Goal: Transaction & Acquisition: Purchase product/service

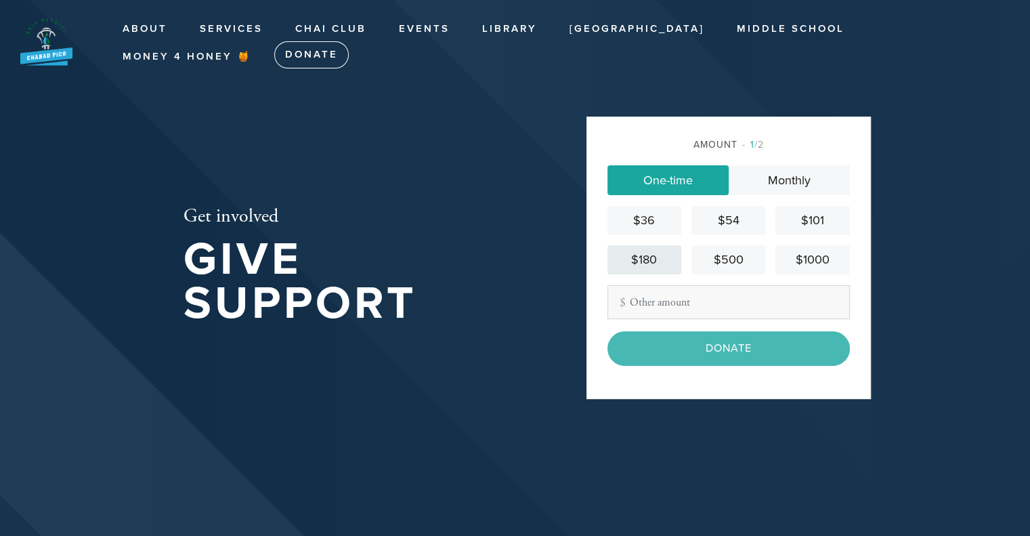
click at [664, 265] on div "$180" at bounding box center [644, 260] width 63 height 18
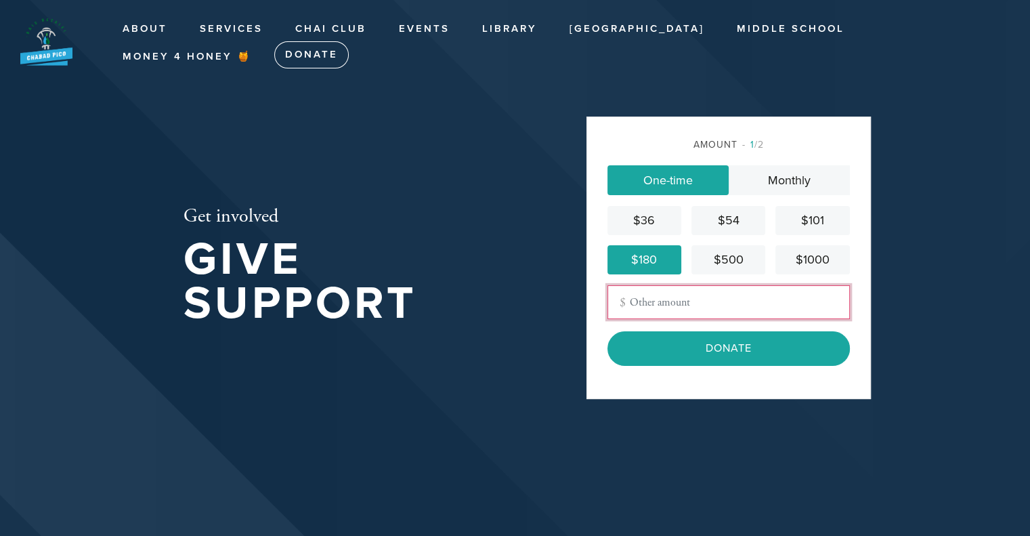
click at [666, 295] on input "Other Amount" at bounding box center [728, 302] width 242 height 34
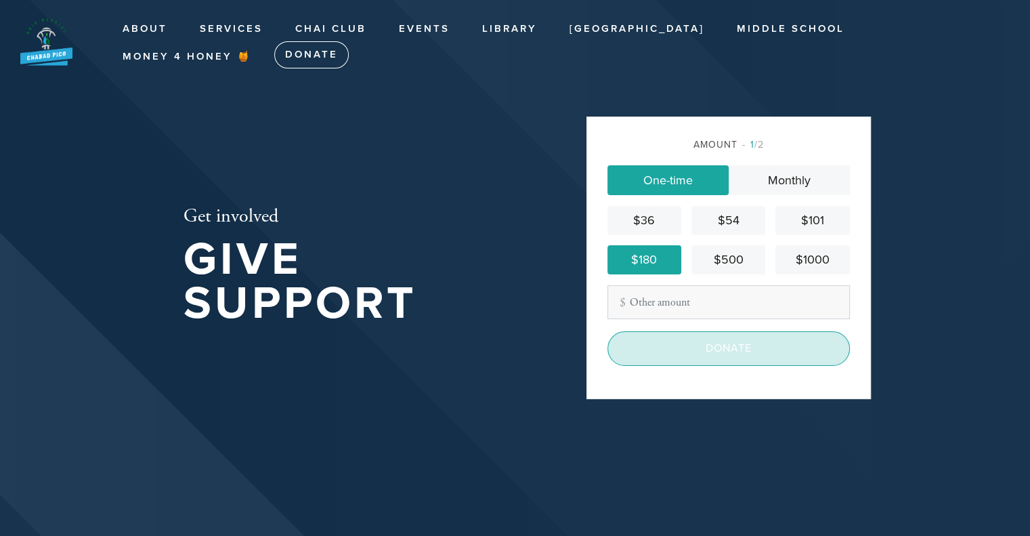
click at [688, 348] on input "Donate" at bounding box center [728, 348] width 242 height 34
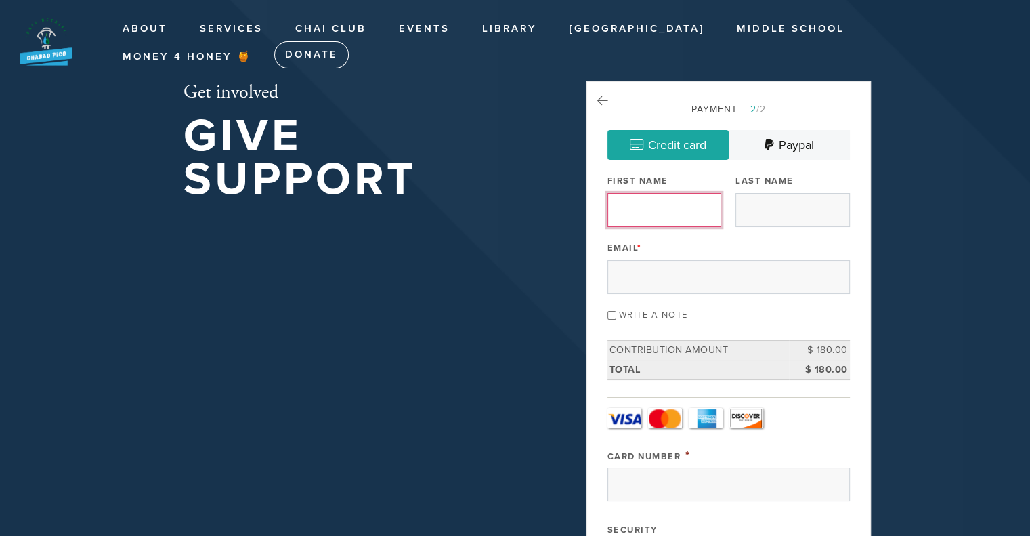
click at [675, 212] on input "First Name" at bounding box center [664, 210] width 114 height 34
type input "[PERSON_NAME]"
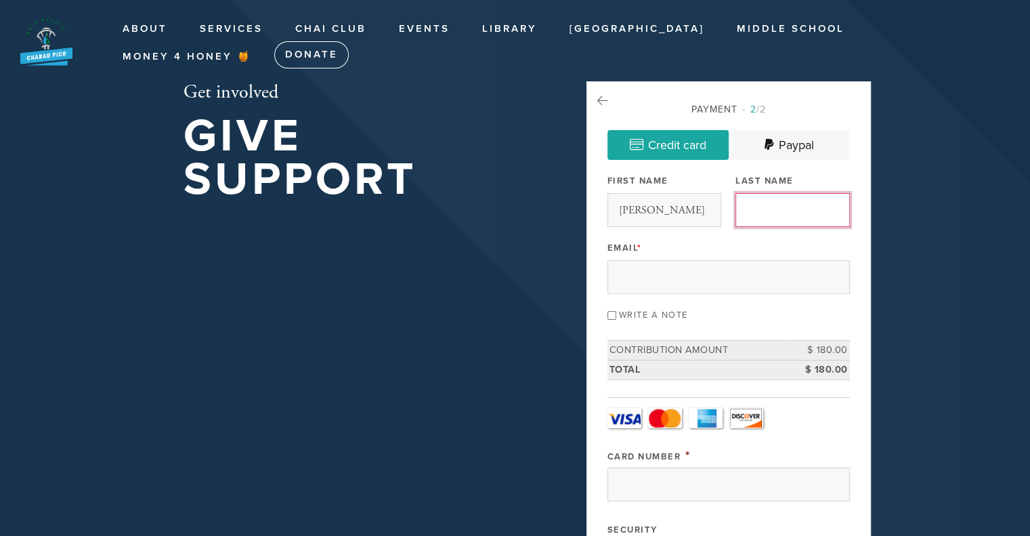
type input "[PERSON_NAME]"
type input "[PERSON_NAME][EMAIL_ADDRESS][PERSON_NAME][DOMAIN_NAME]"
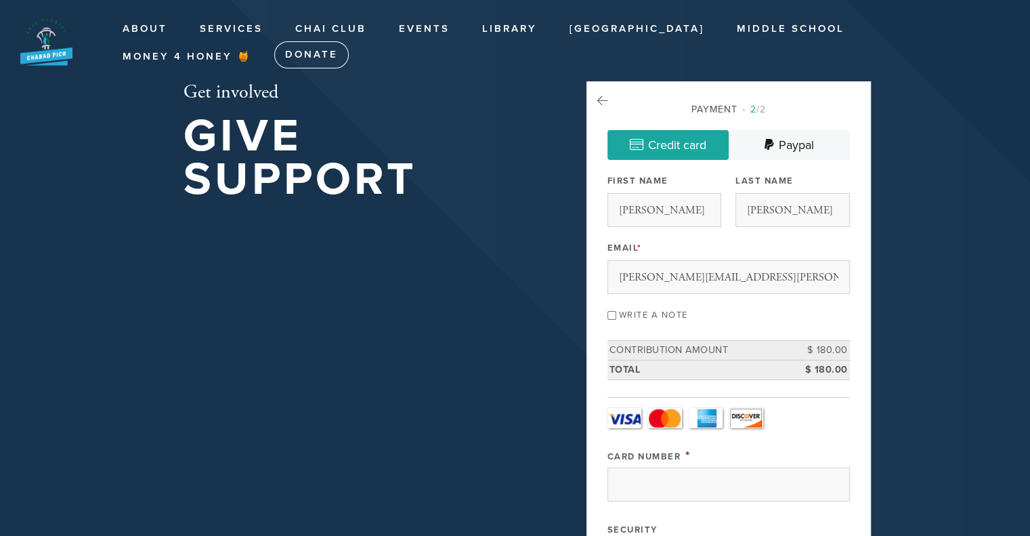
type input "[PERSON_NAME]"
type input "[STREET_ADDRESS]"
type input "Los Angeles"
type input "United States"
type input "90035"
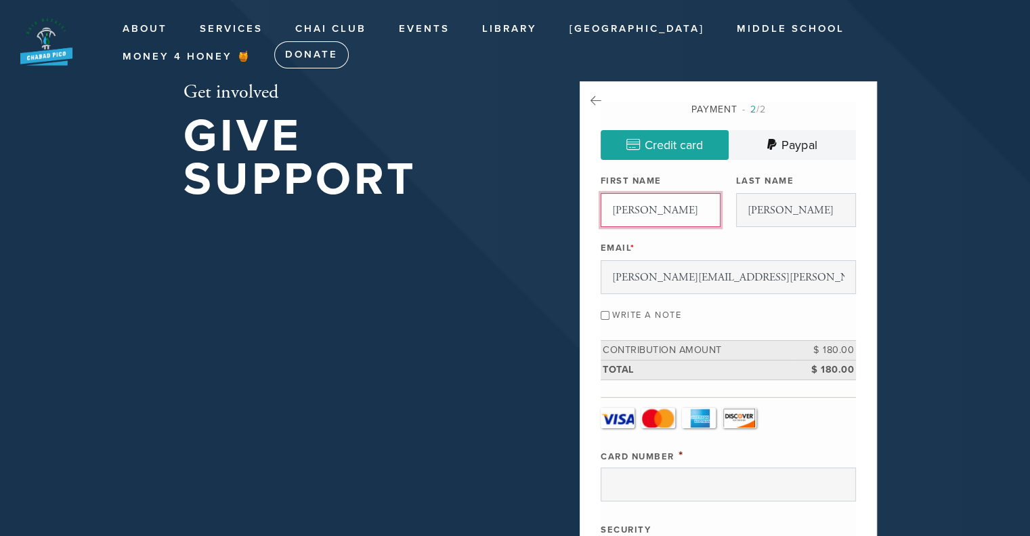
scroll to position [685, 0]
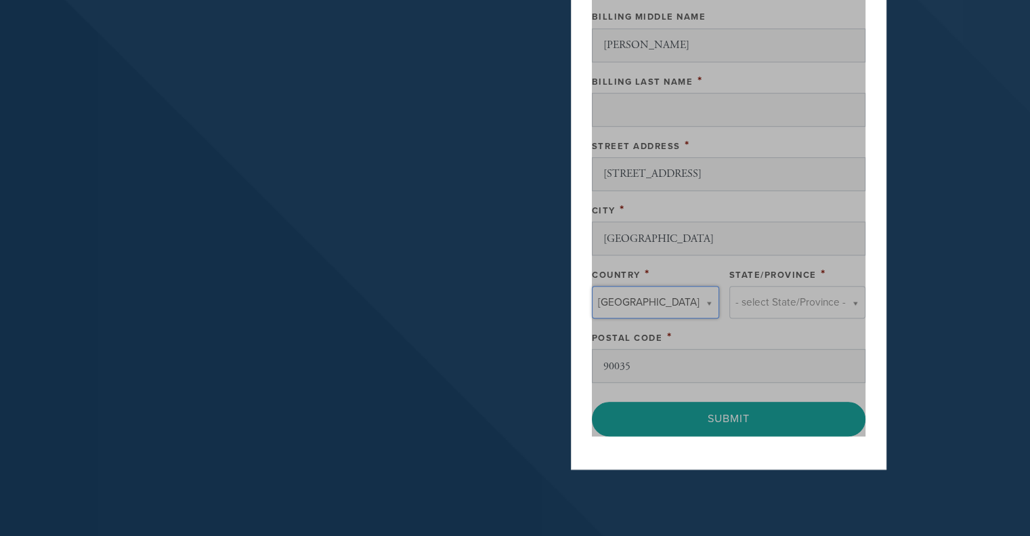
type input "United States"
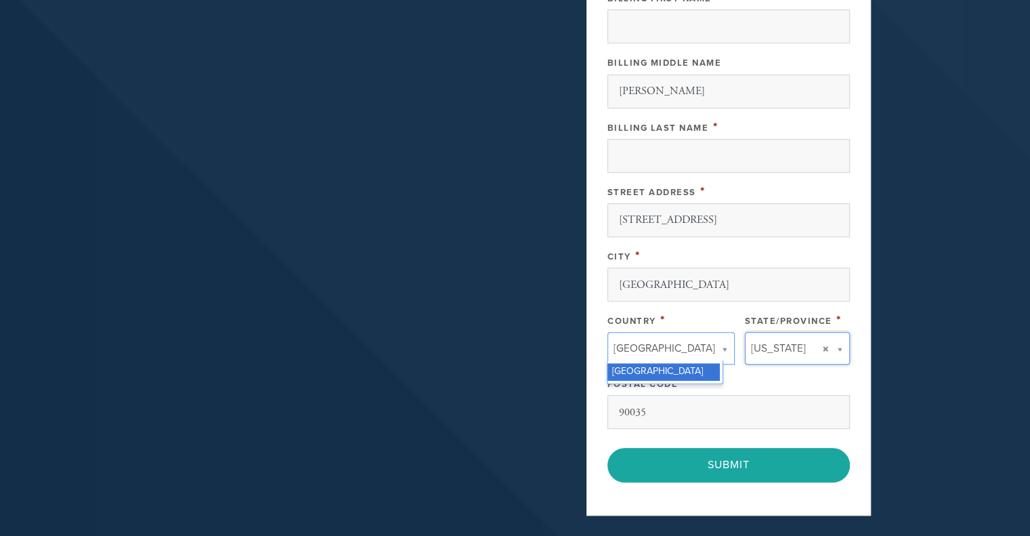
scroll to position [549, 0]
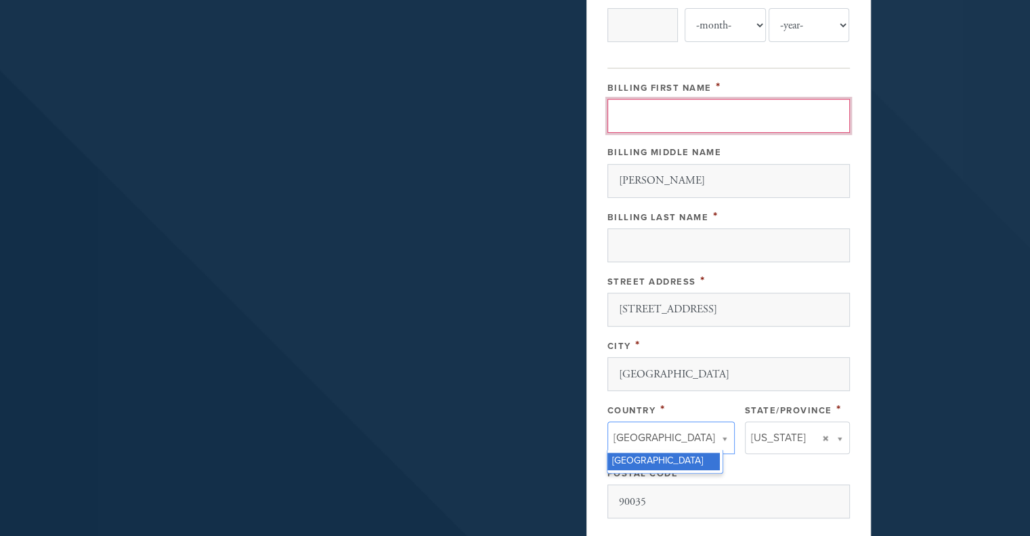
click at [669, 109] on input "Billing First Name" at bounding box center [728, 116] width 242 height 34
type input "marc"
type input "4147202699747919"
type input "857"
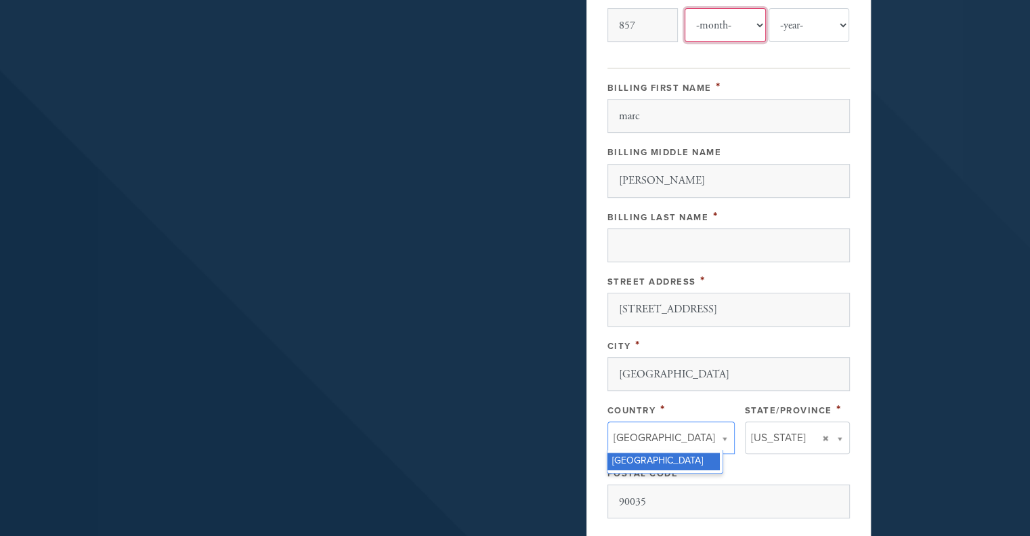
select select "9"
select select "2029"
type input "ladenheim"
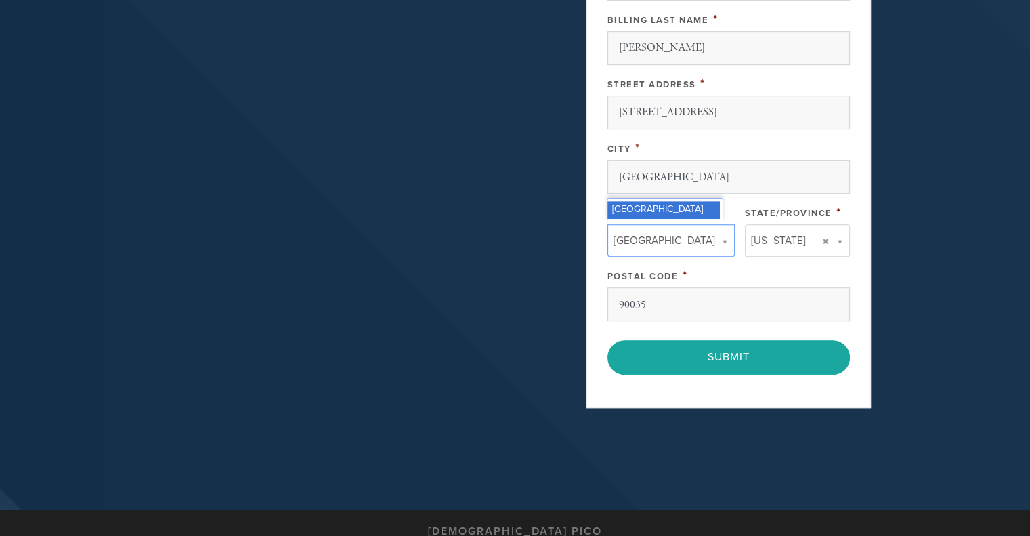
scroll to position [813, 0]
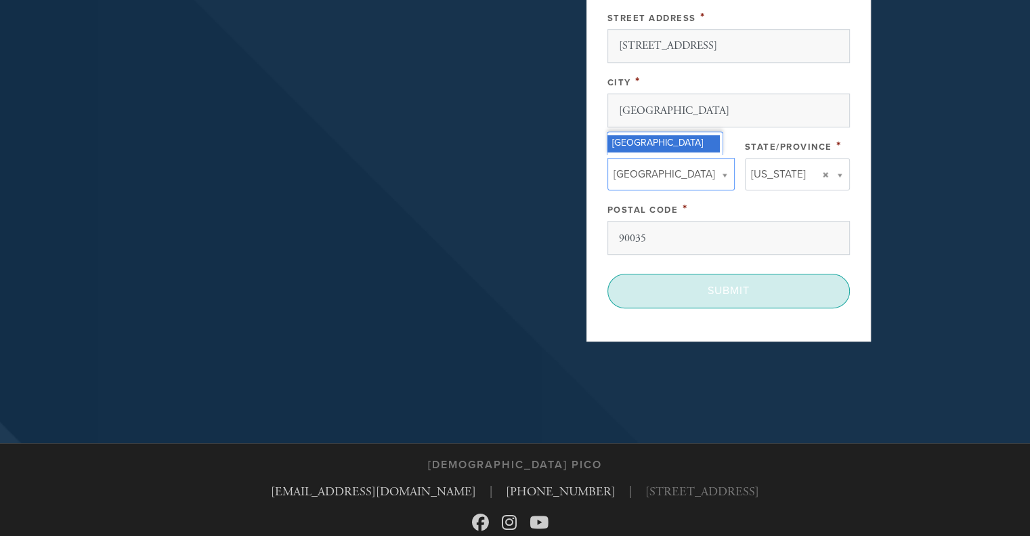
click at [723, 291] on input "Submit" at bounding box center [728, 291] width 242 height 34
